Goal: Navigation & Orientation: Find specific page/section

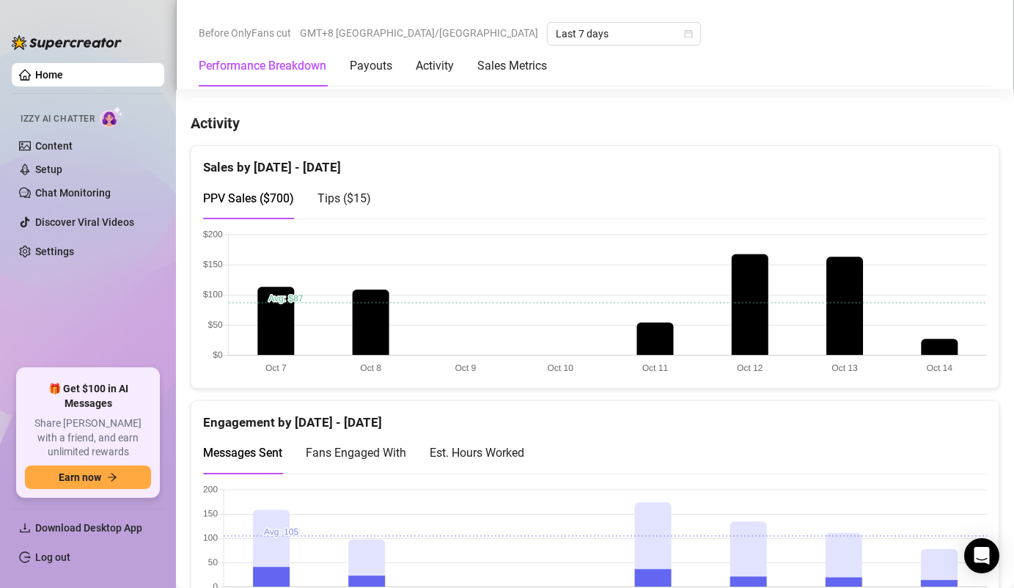
scroll to position [673, 0]
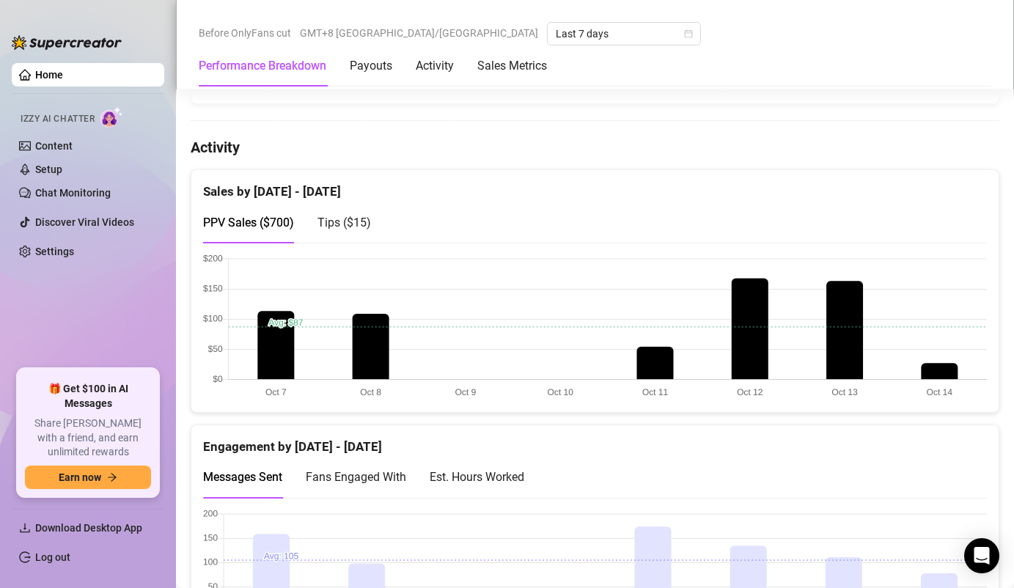
click at [935, 372] on canvas at bounding box center [595, 327] width 784 height 147
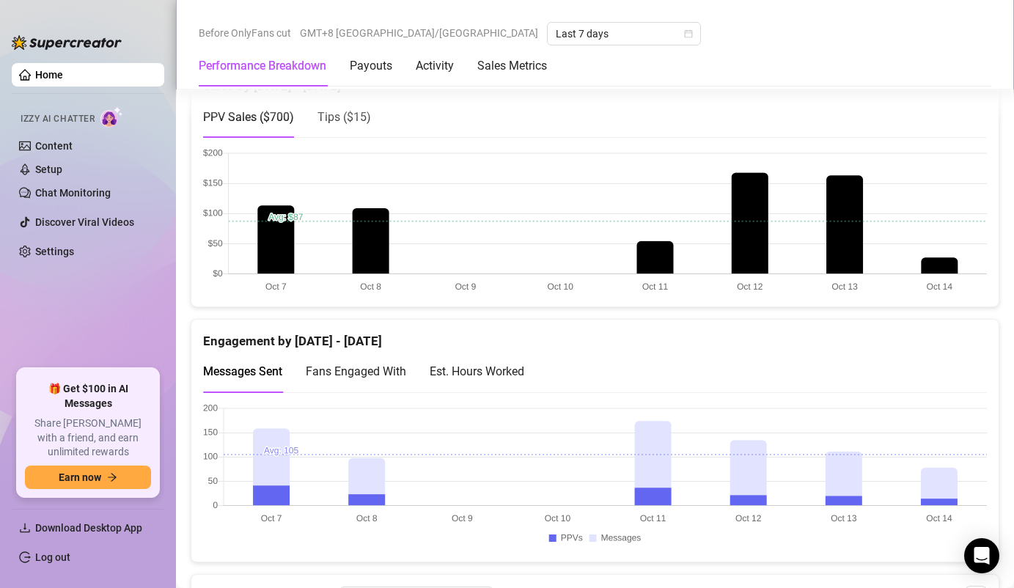
scroll to position [741, 0]
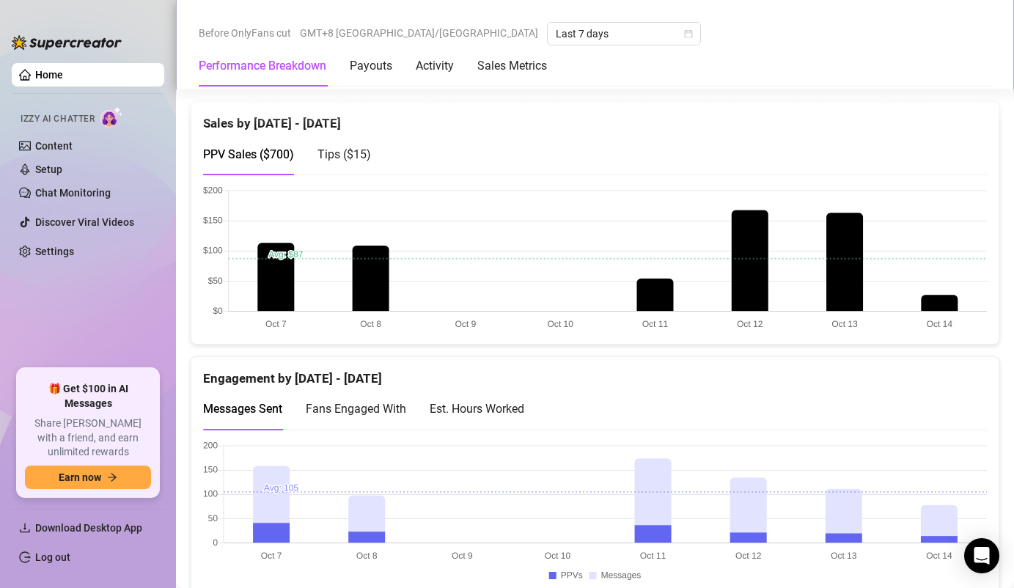
click at [347, 159] on span "Tips ( $15 )" at bounding box center [345, 154] width 54 height 14
click at [281, 158] on span "PPV Sales ( $700 )" at bounding box center [248, 154] width 91 height 14
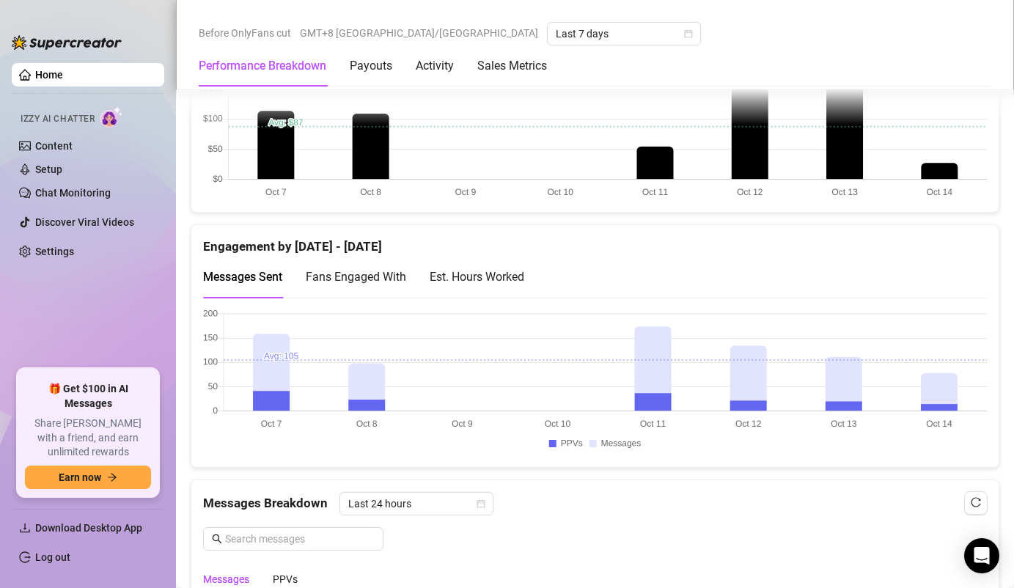
scroll to position [923, 0]
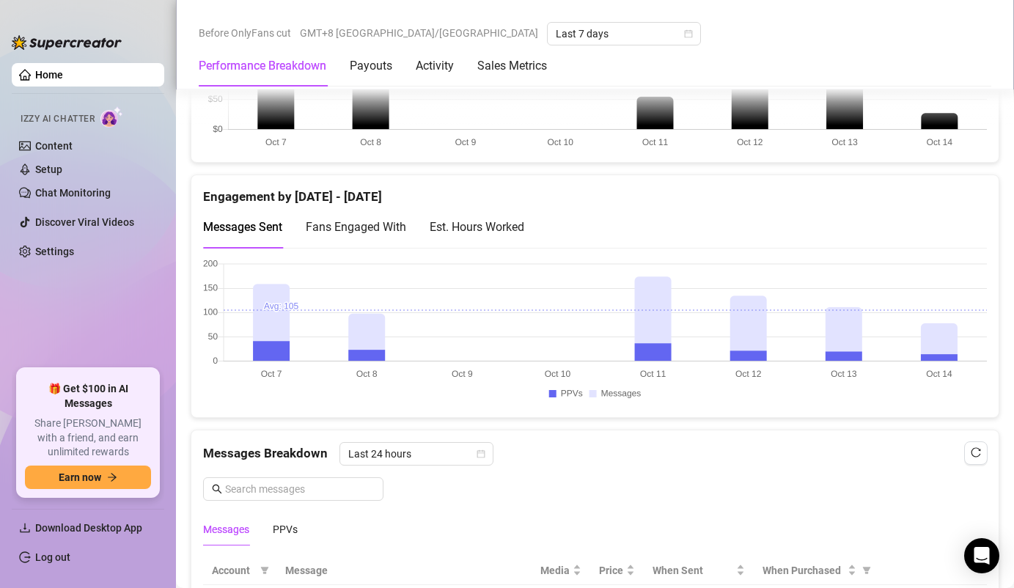
click at [466, 230] on div "Est. Hours Worked" at bounding box center [477, 227] width 95 height 18
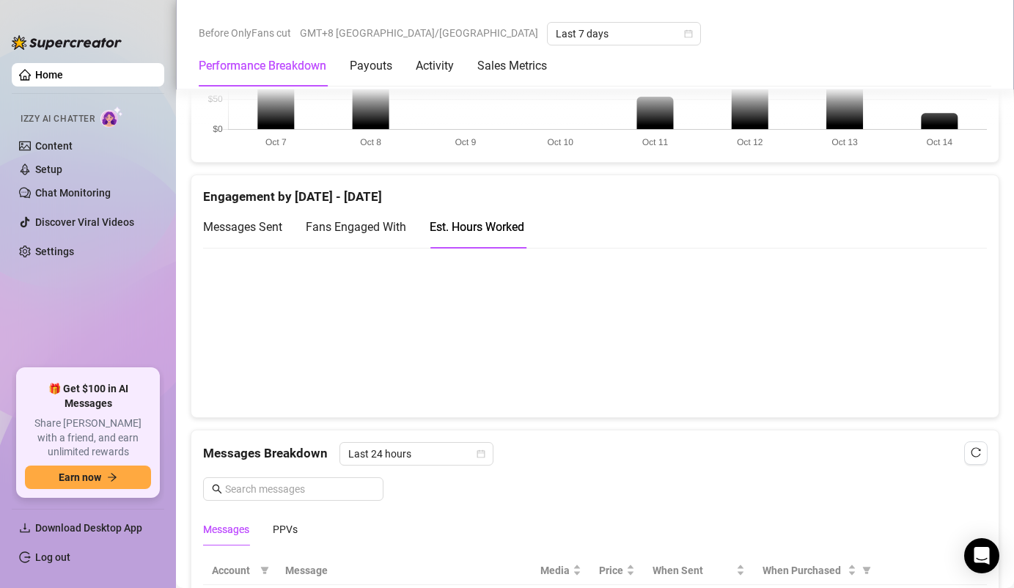
click at [364, 231] on span "Fans Engaged With" at bounding box center [356, 227] width 100 height 14
click at [238, 227] on span "Messages Sent" at bounding box center [242, 227] width 79 height 14
drag, startPoint x: 936, startPoint y: 358, endPoint x: 832, endPoint y: 354, distance: 104.2
click at [832, 354] on canvas at bounding box center [595, 332] width 784 height 147
click at [293, 532] on div "PPVs" at bounding box center [285, 529] width 25 height 16
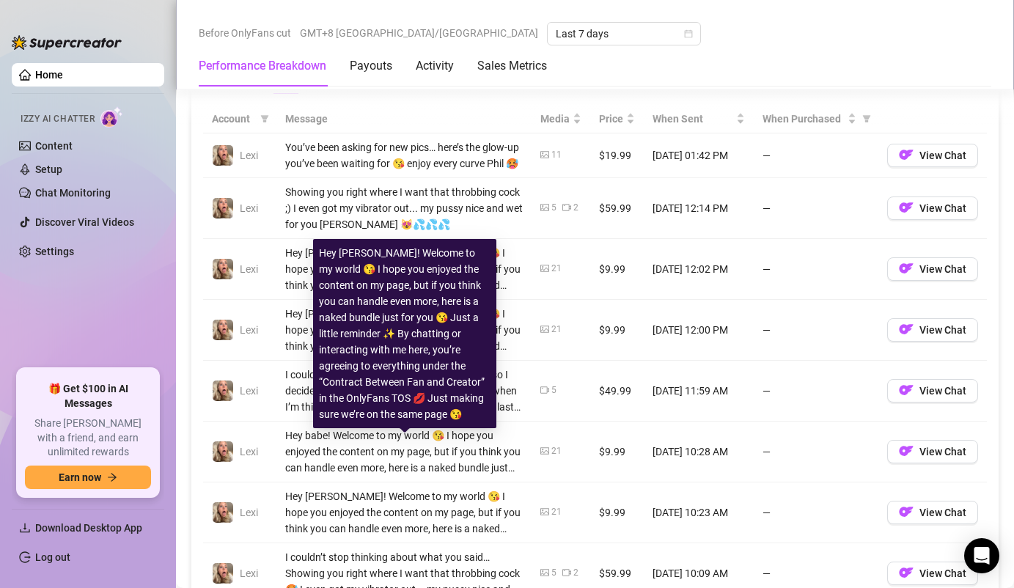
scroll to position [1349, 0]
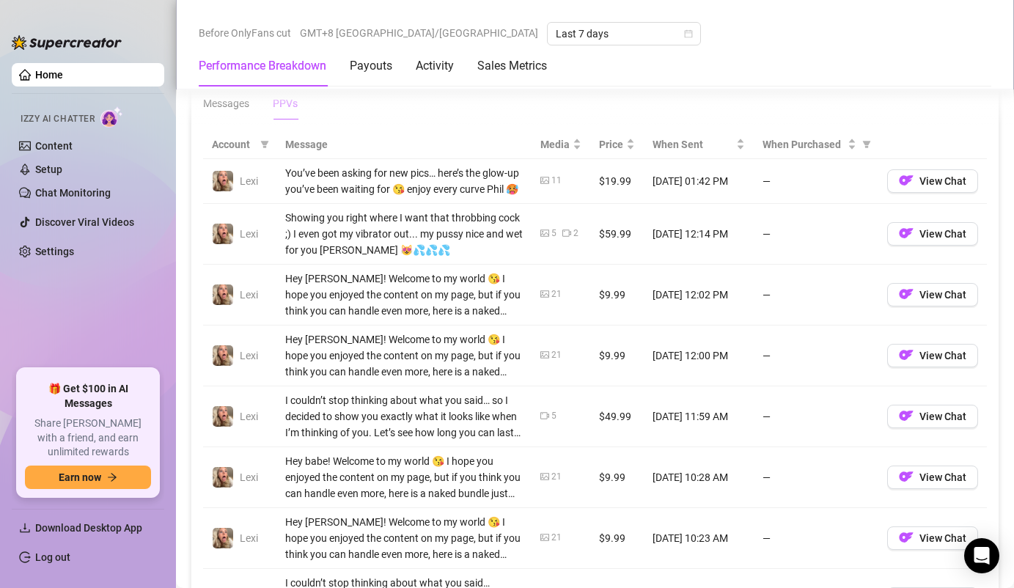
click at [512, 125] on div "Account Message Media Price When Sent When Purchased Lexi You’ve been asking fo…" at bounding box center [594, 462] width 807 height 686
click at [73, 142] on link "Content" at bounding box center [53, 146] width 37 height 12
